Goal: Find specific page/section: Locate a particular part of the current website

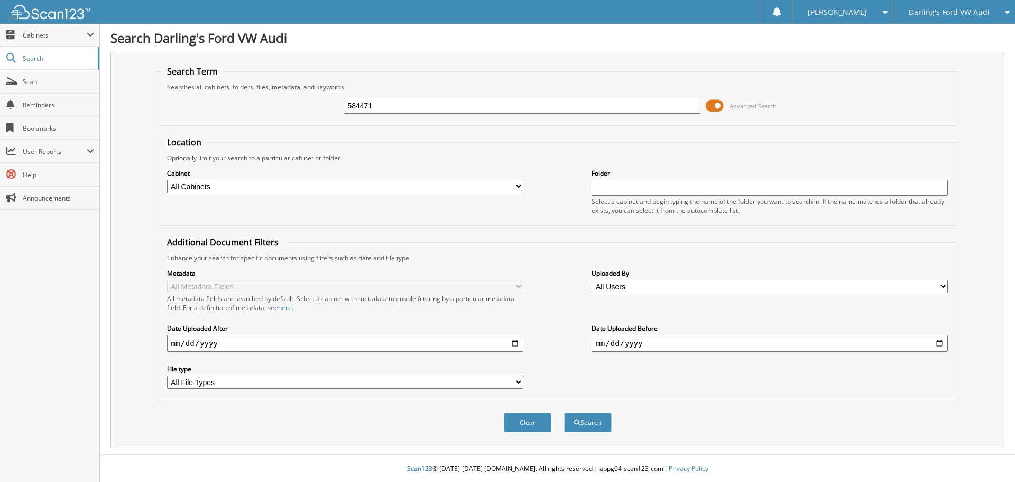
type input "584471"
click at [564, 412] on button "Search" at bounding box center [588, 422] width 48 height 20
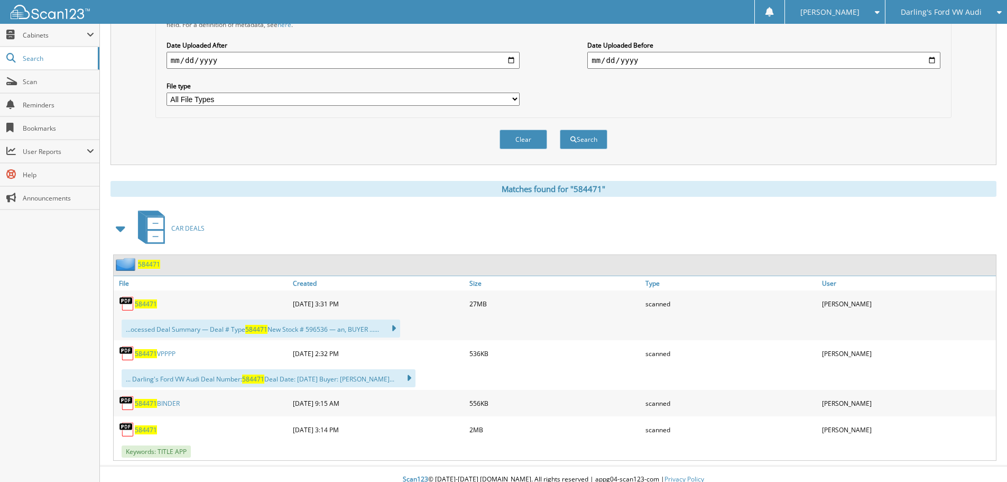
scroll to position [294, 0]
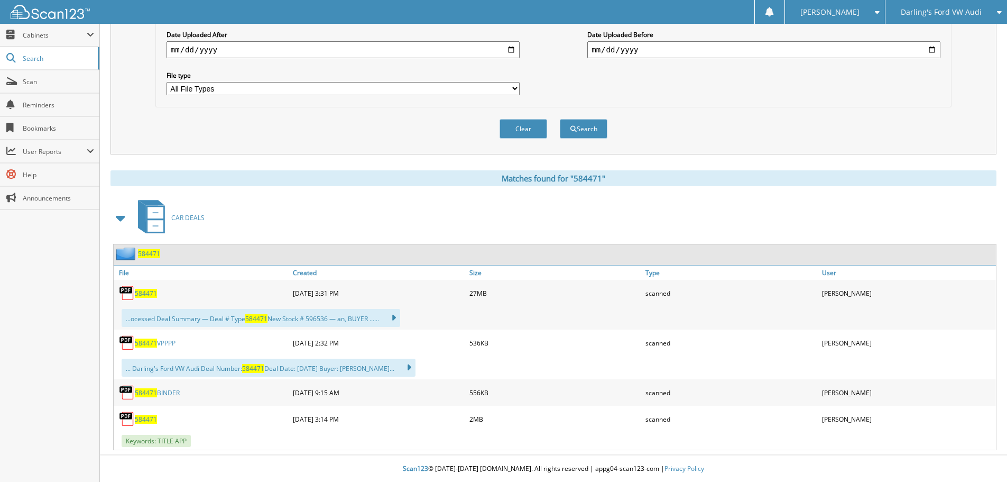
click at [149, 294] on span "584471" at bounding box center [146, 293] width 22 height 9
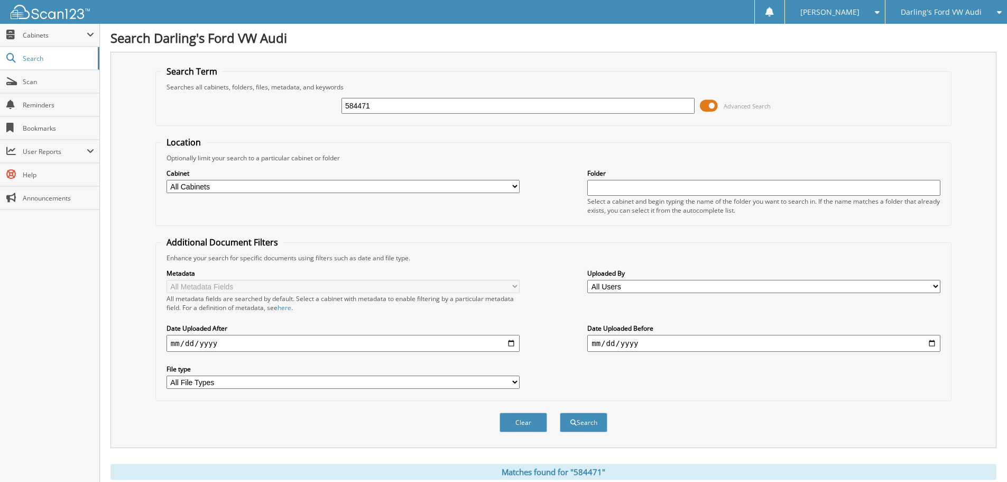
click at [464, 106] on input "584471" at bounding box center [517, 106] width 353 height 16
type input "585383"
click at [560, 412] on button "Search" at bounding box center [584, 422] width 48 height 20
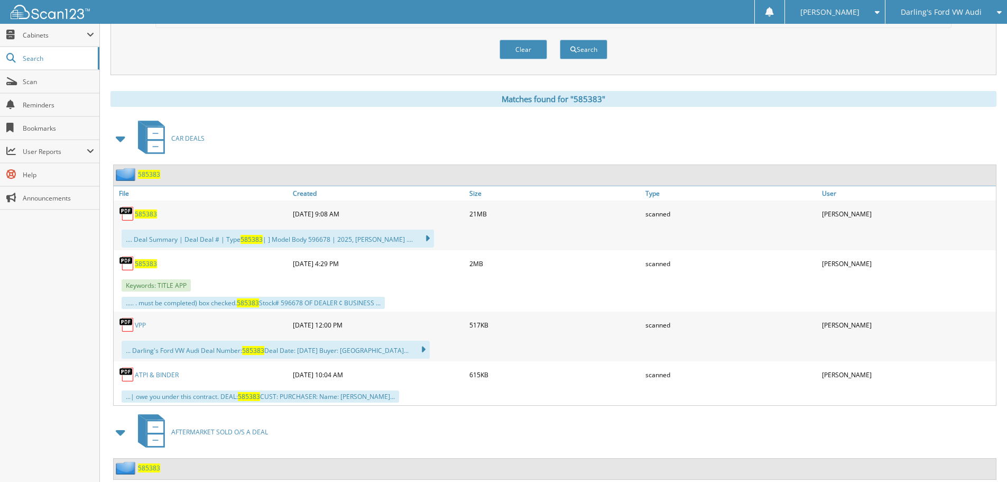
scroll to position [387, 0]
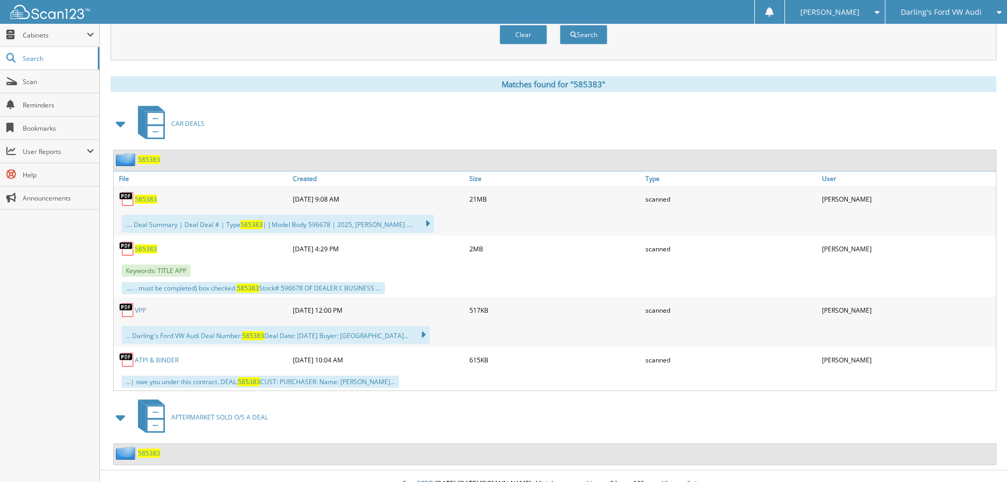
click at [147, 196] on span "585383" at bounding box center [146, 199] width 22 height 9
